Goal: Find specific page/section: Find specific page/section

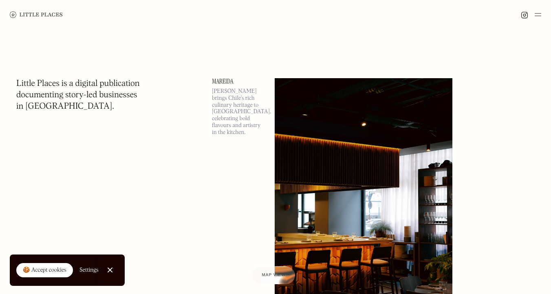
drag, startPoint x: 53, startPoint y: 271, endPoint x: 63, endPoint y: 269, distance: 10.9
click at [53, 271] on div "🍪 Accept cookies" at bounding box center [45, 271] width 44 height 8
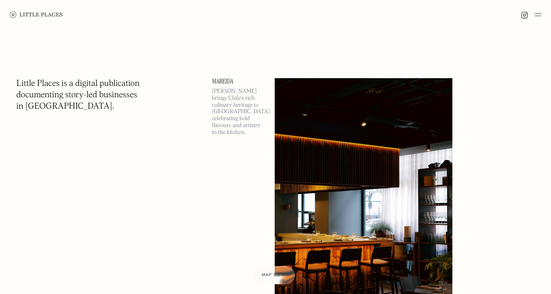
click at [540, 15] on img at bounding box center [538, 15] width 7 height 10
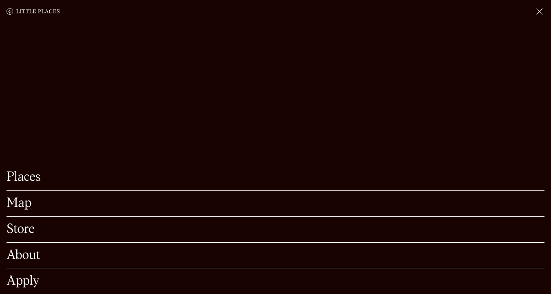
scroll to position [106, 0]
click at [27, 176] on link "Places" at bounding box center [276, 177] width 538 height 13
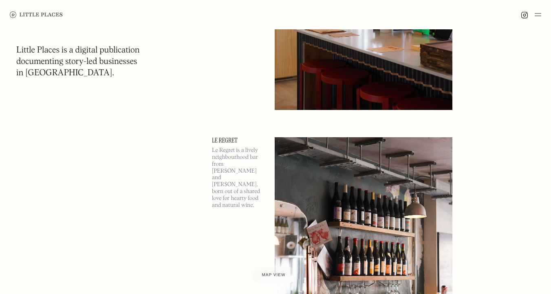
scroll to position [610, 0]
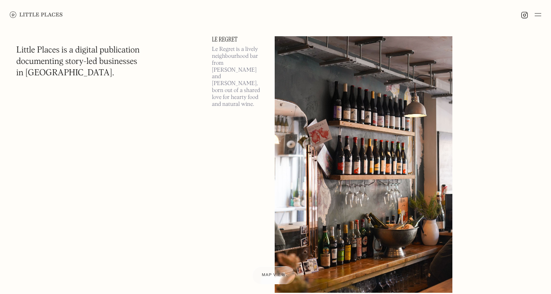
click at [537, 15] on img at bounding box center [538, 15] width 7 height 10
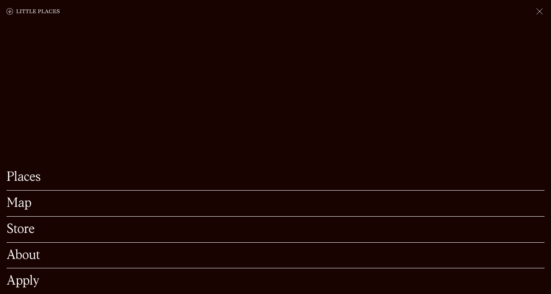
scroll to position [652, 0]
click at [29, 178] on link "Places" at bounding box center [276, 177] width 538 height 13
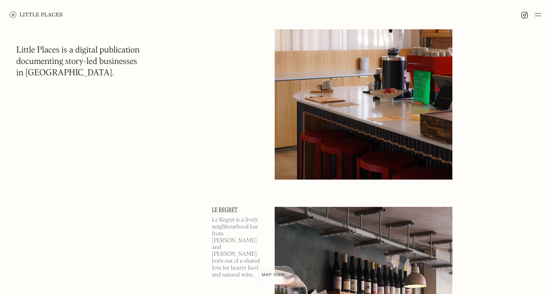
scroll to position [471, 0]
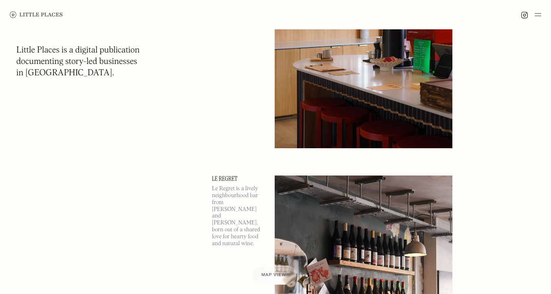
click at [273, 270] on div at bounding box center [273, 275] width 45 height 19
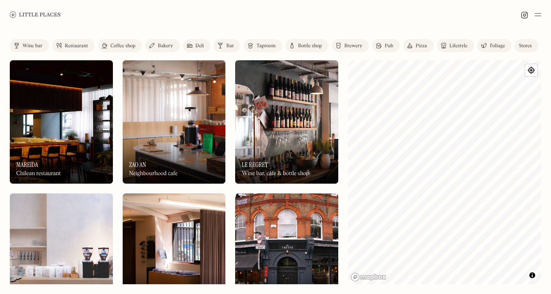
click at [165, 44] on div "Bakery" at bounding box center [165, 46] width 15 height 5
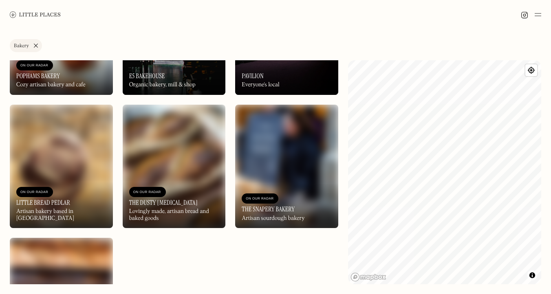
scroll to position [1506, 0]
